Goal: Transaction & Acquisition: Subscribe to service/newsletter

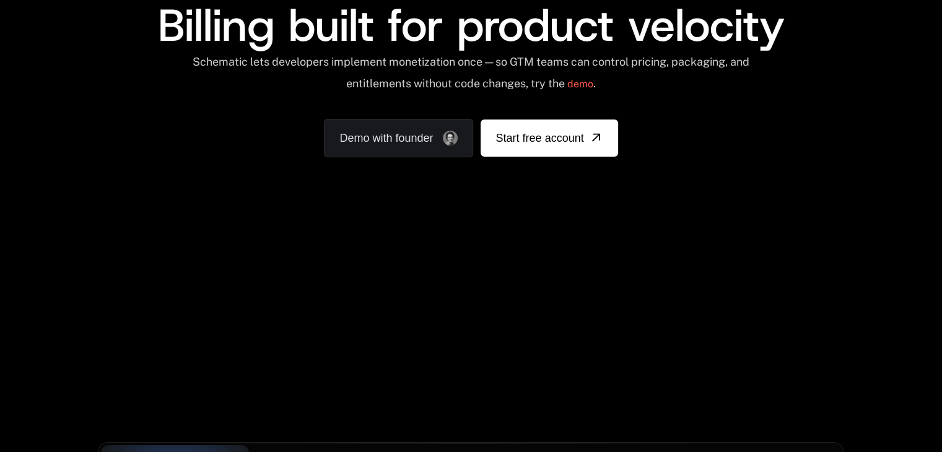
drag, startPoint x: 420, startPoint y: 262, endPoint x: 580, endPoint y: 292, distance: 162.7
click at [580, 292] on div "Your browser does not support the video tag." at bounding box center [470, 242] width 805 height 522
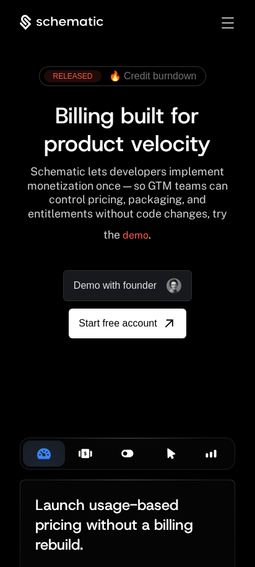
click at [232, 22] on span "Toggle menu" at bounding box center [228, 22] width 12 height 1
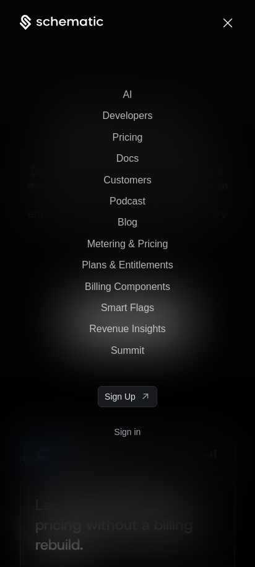
click at [228, 22] on span "Toggle menu" at bounding box center [228, 22] width 9 height 9
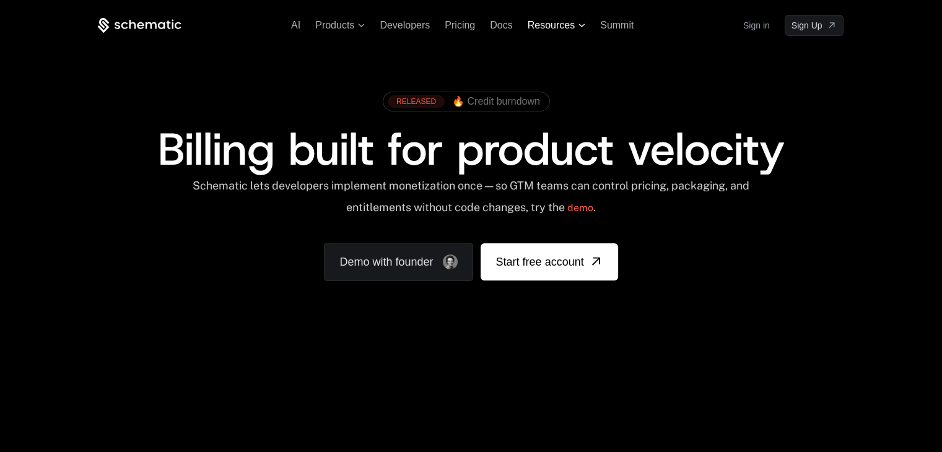
click at [553, 26] on span "Resources" at bounding box center [551, 25] width 47 height 11
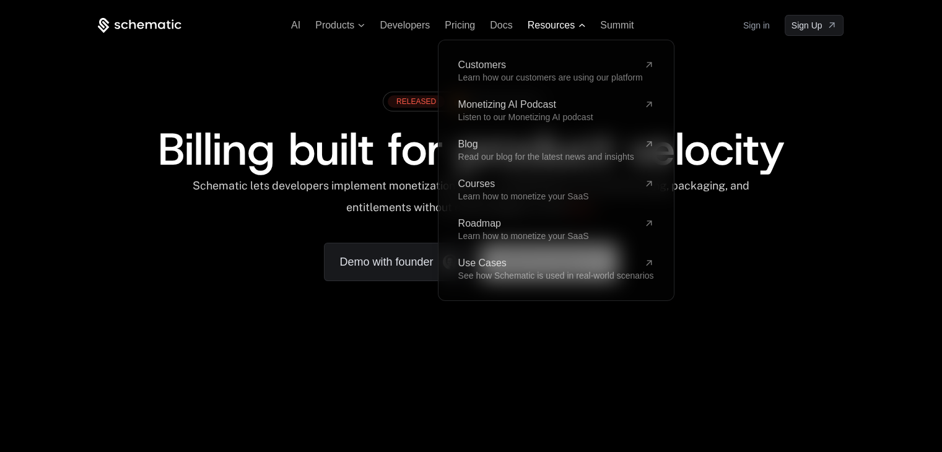
click at [551, 25] on span "Resources" at bounding box center [551, 25] width 47 height 11
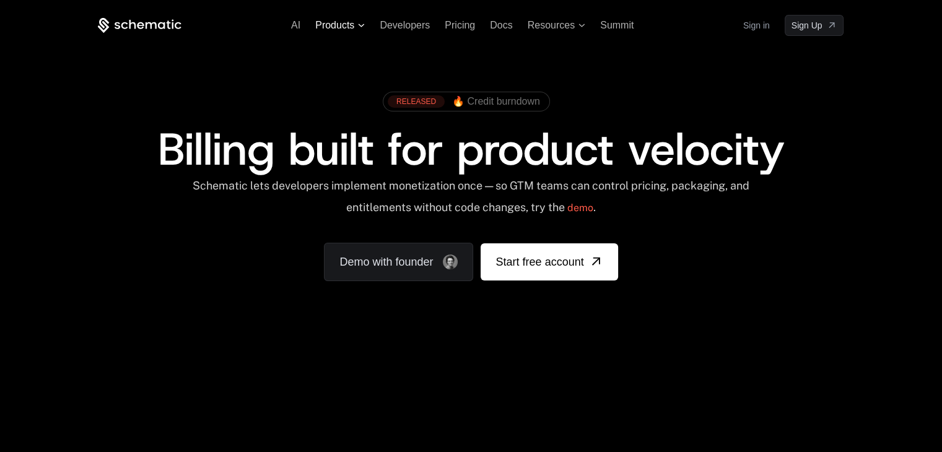
click at [315, 28] on span "Products" at bounding box center [334, 25] width 39 height 11
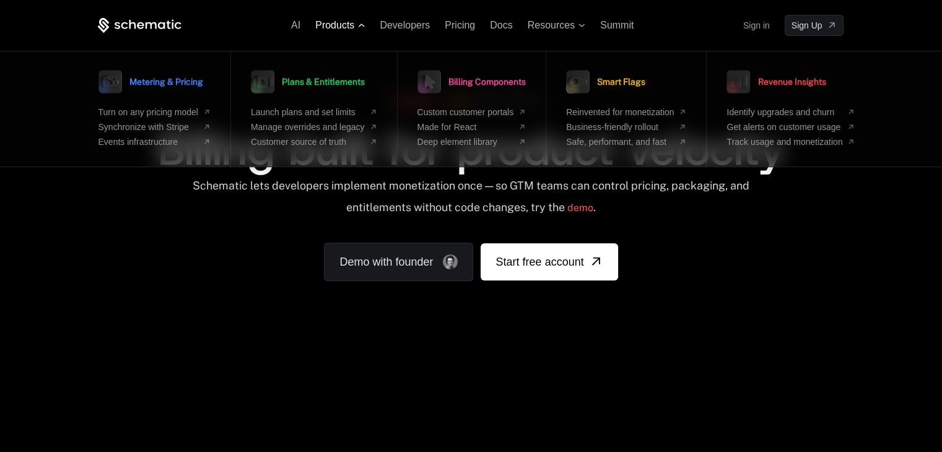
click at [327, 24] on span "Products" at bounding box center [334, 25] width 39 height 11
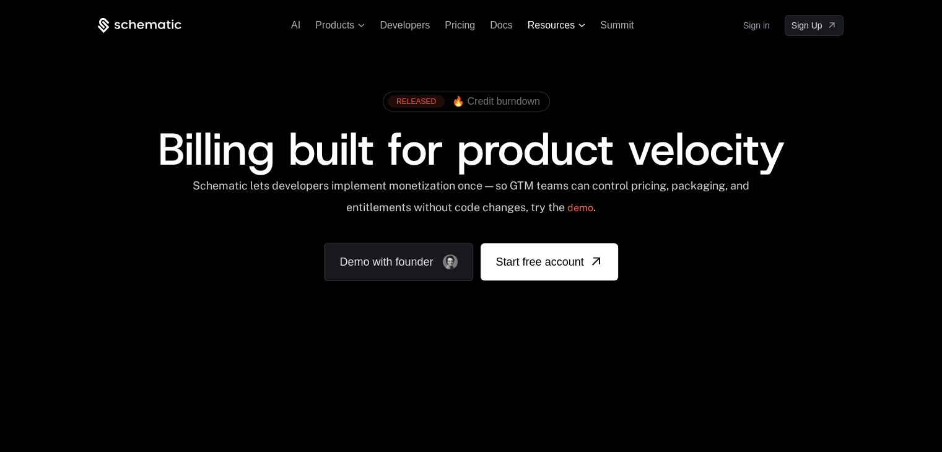
click at [558, 23] on span "Resources" at bounding box center [551, 25] width 47 height 11
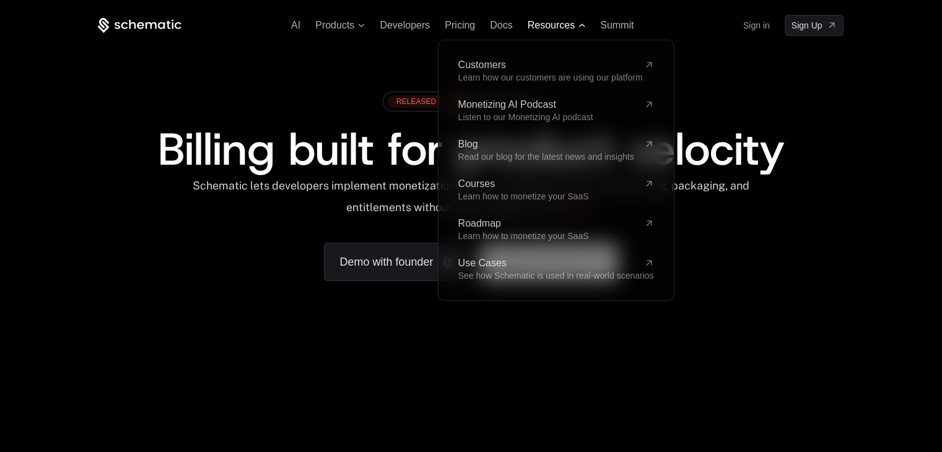
click at [558, 23] on span "Resources" at bounding box center [551, 25] width 47 height 11
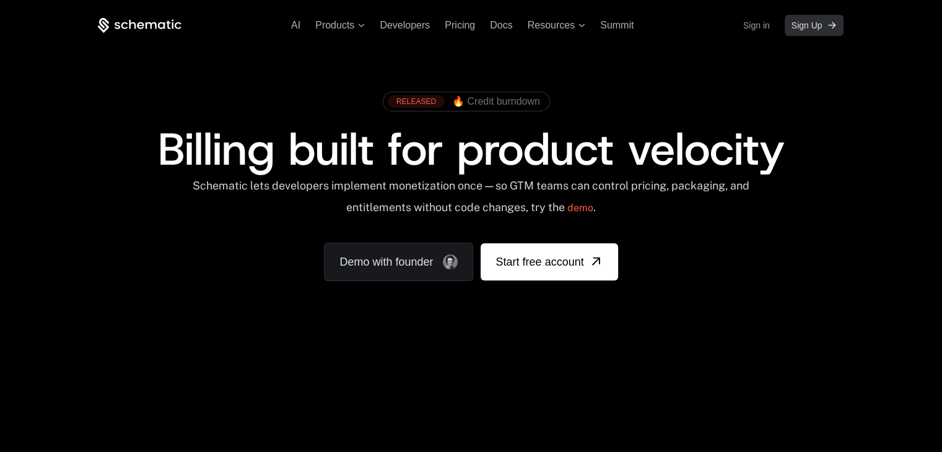
click at [805, 32] on link "Sign Up" at bounding box center [814, 25] width 59 height 21
